Goal: Information Seeking & Learning: Learn about a topic

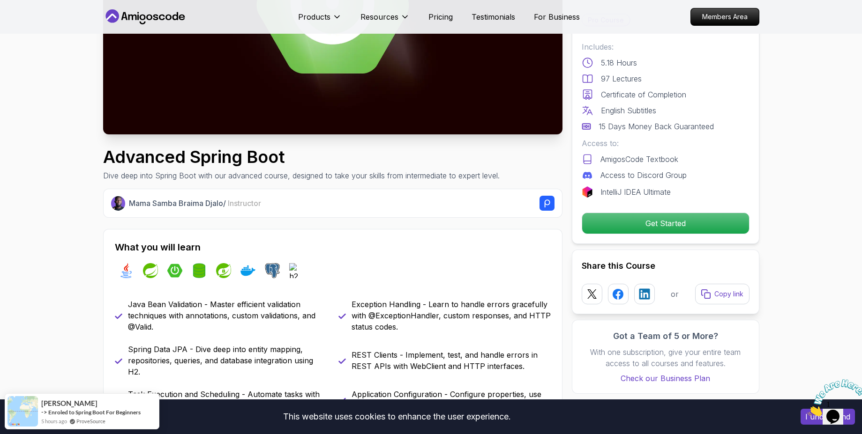
scroll to position [337, 0]
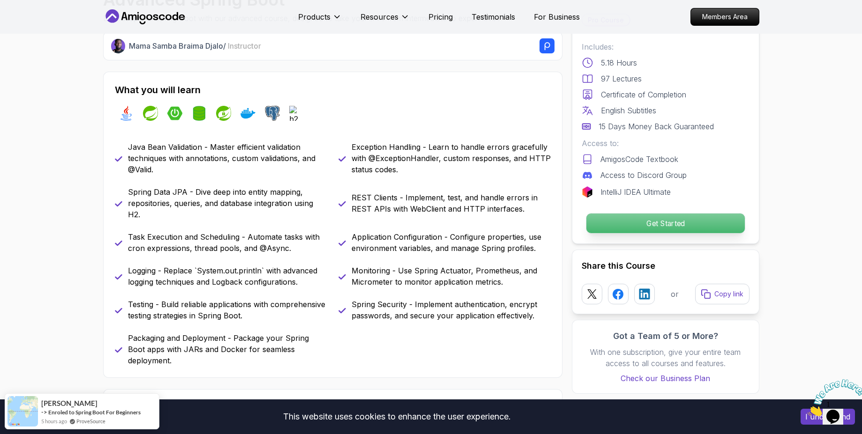
click at [709, 221] on p "Get Started" at bounding box center [665, 224] width 158 height 20
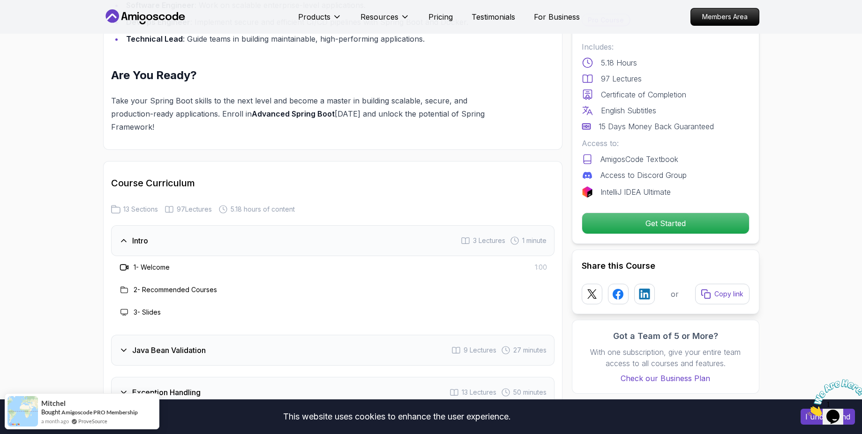
scroll to position [1096, 0]
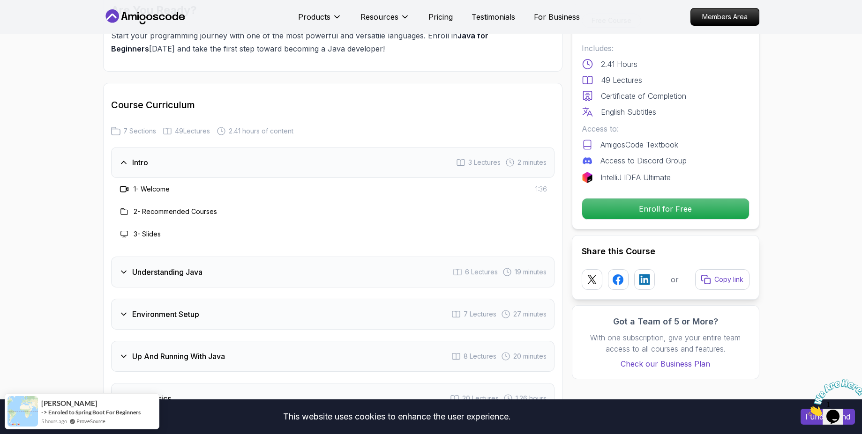
scroll to position [1434, 0]
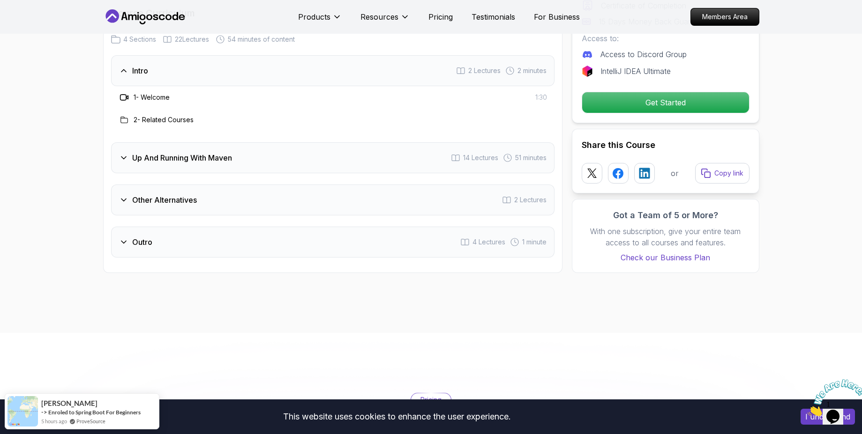
scroll to position [1181, 0]
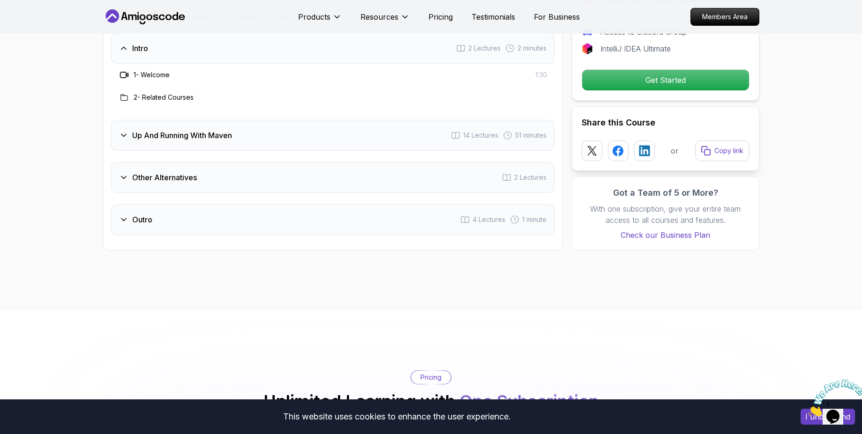
click at [128, 134] on icon at bounding box center [123, 135] width 9 height 9
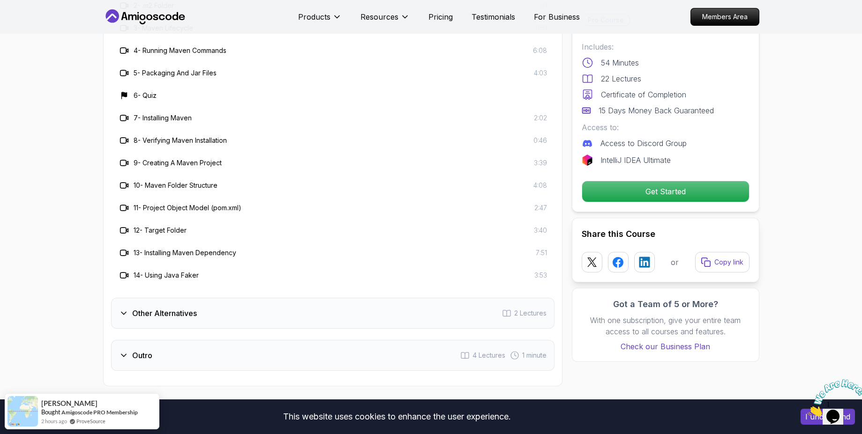
scroll to position [1349, 0]
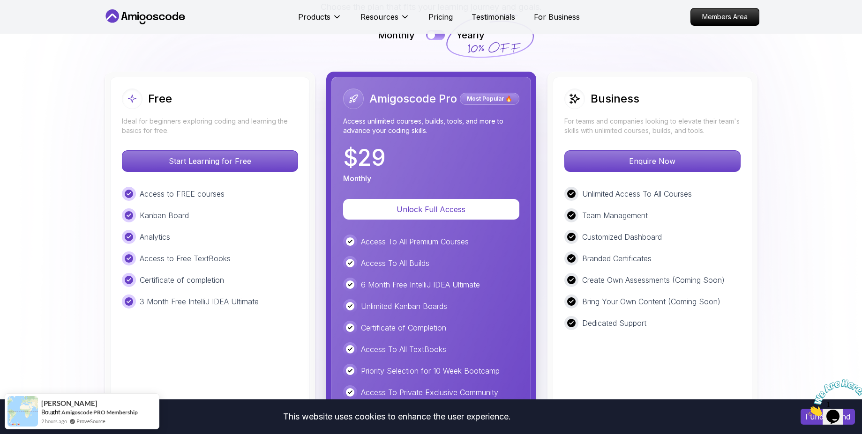
scroll to position [2024, 0]
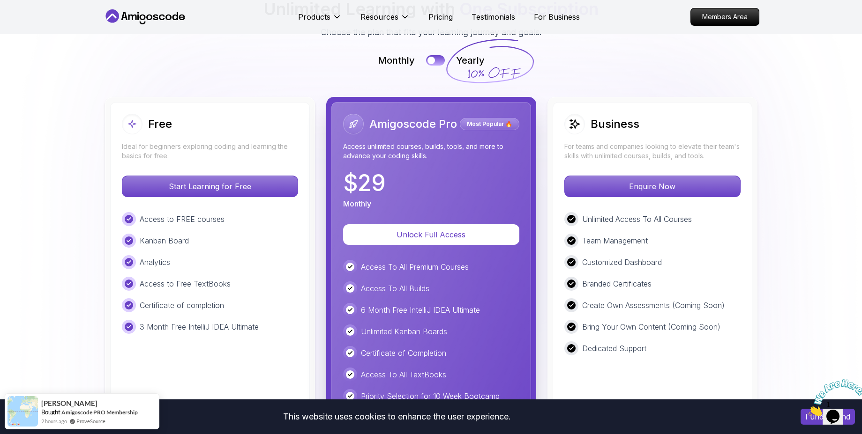
scroll to position [2108, 0]
